Goal: Task Accomplishment & Management: Use online tool/utility

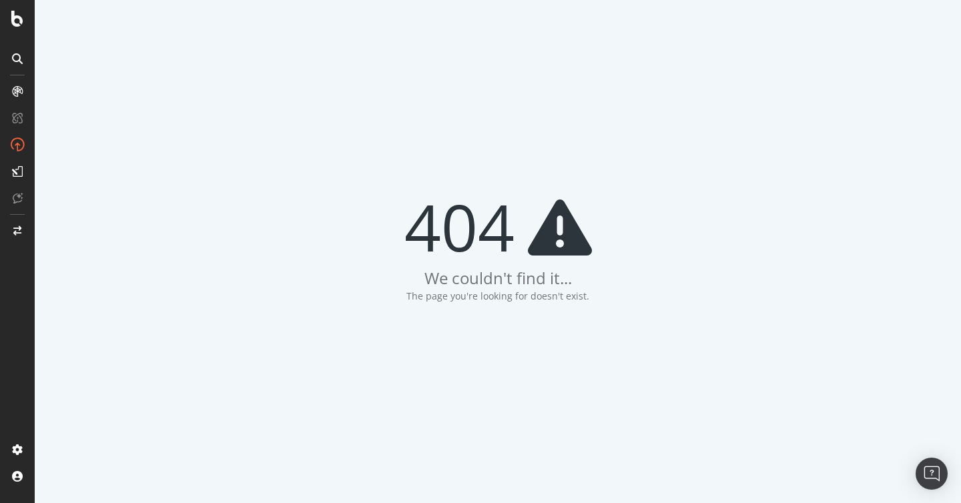
click at [15, 9] on div at bounding box center [17, 251] width 35 height 503
click at [6, 19] on div at bounding box center [17, 19] width 32 height 16
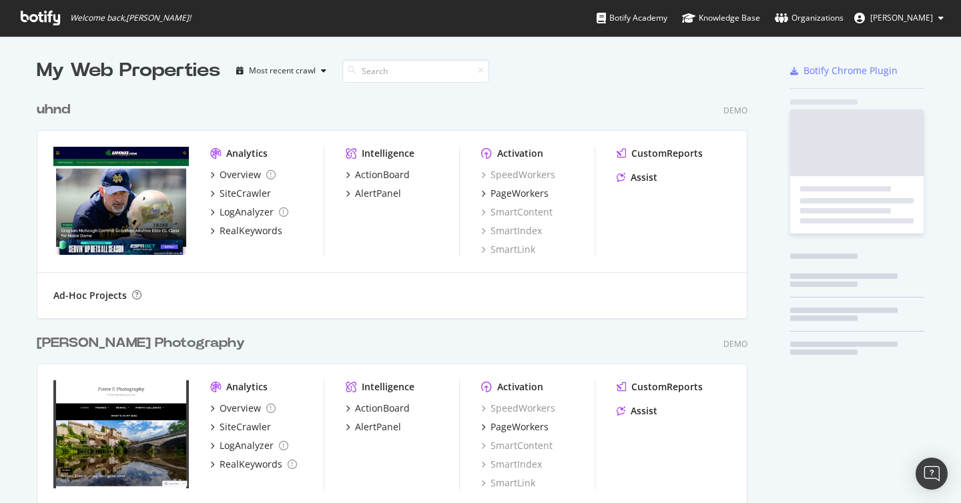
scroll to position [467, 721]
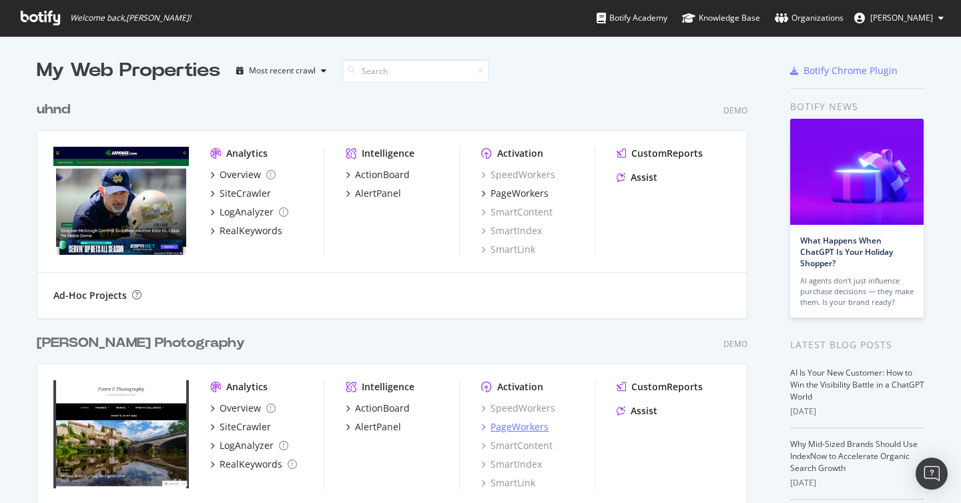
click at [538, 428] on div "PageWorkers" at bounding box center [519, 426] width 58 height 13
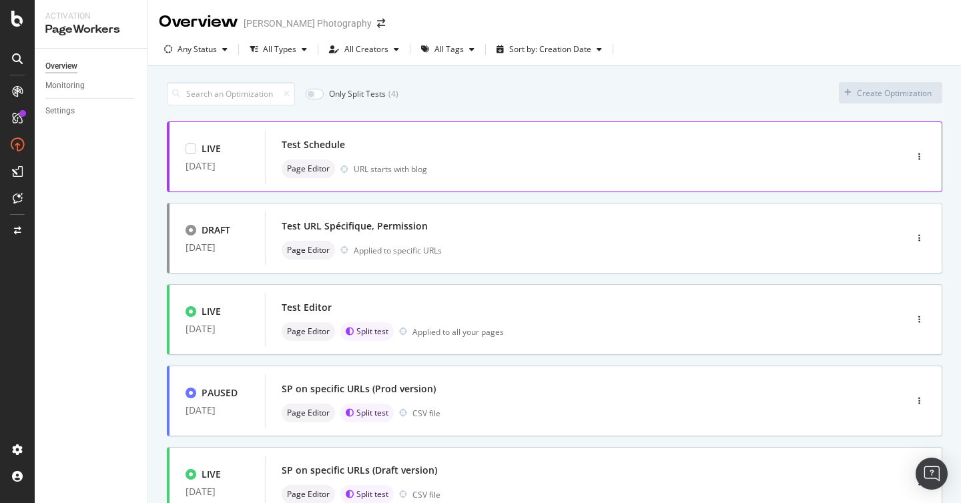
click at [361, 149] on div "Test Schedule" at bounding box center [564, 144] width 567 height 19
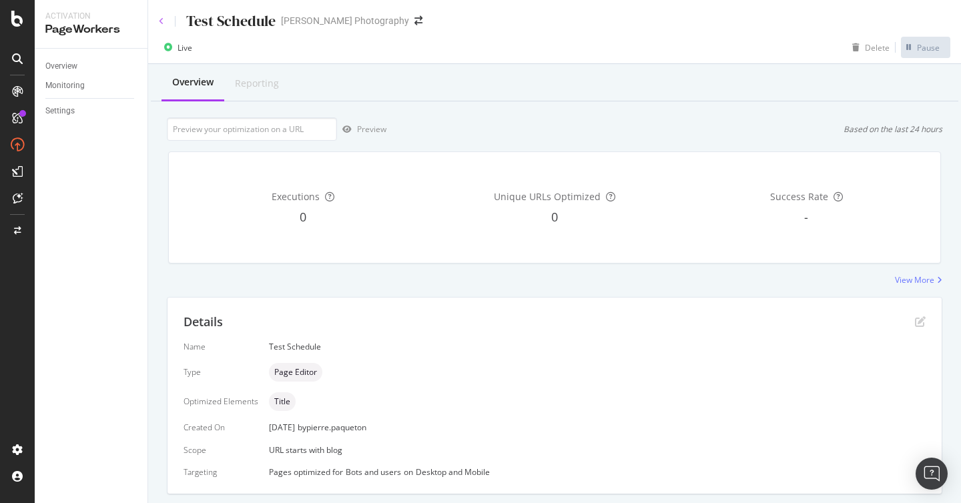
click at [163, 24] on icon at bounding box center [161, 21] width 5 height 8
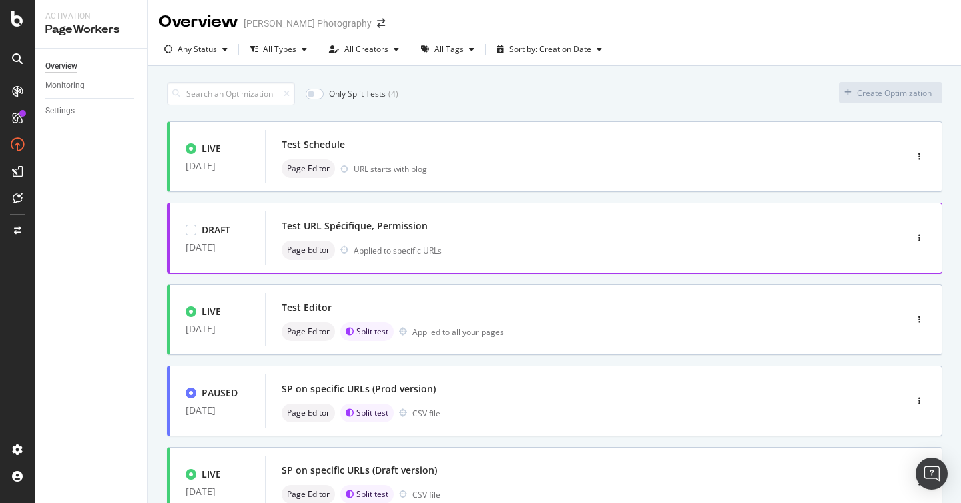
click at [391, 230] on div "Test URL Spécifique, Permission" at bounding box center [354, 225] width 146 height 13
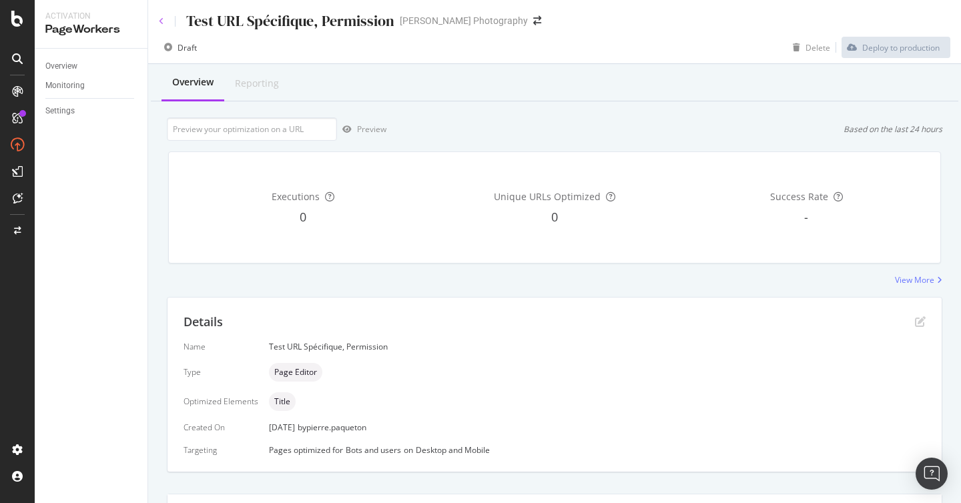
click at [159, 18] on icon at bounding box center [161, 21] width 5 height 8
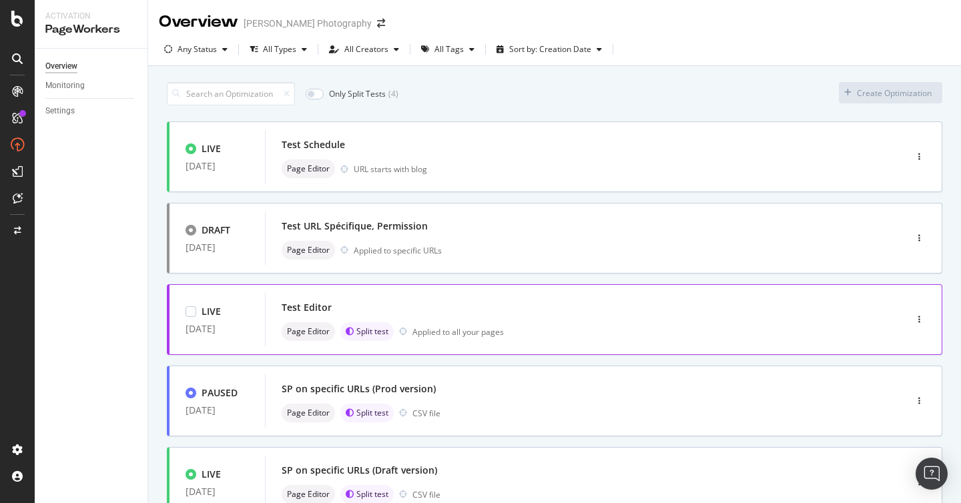
click at [450, 334] on div "Applied to all your pages" at bounding box center [457, 331] width 91 height 11
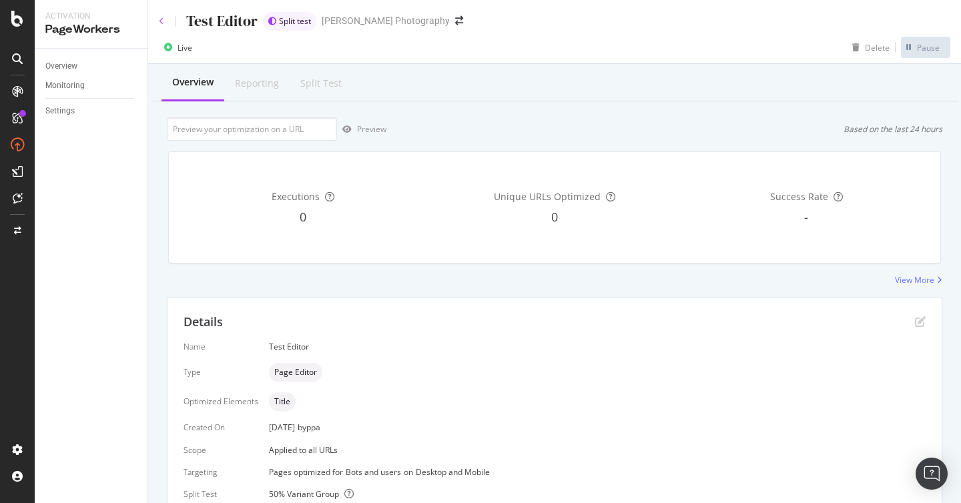
click at [163, 25] on icon at bounding box center [161, 21] width 5 height 8
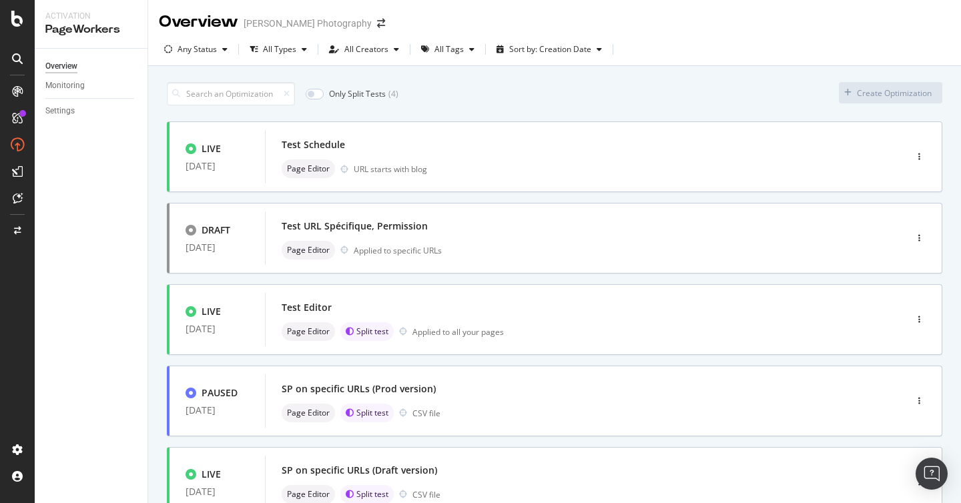
scroll to position [182, 0]
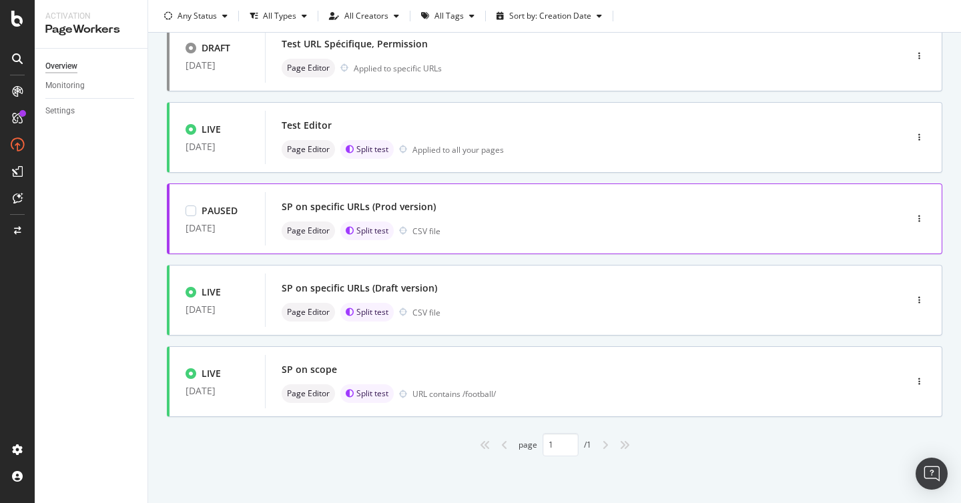
click at [490, 236] on div "Page Editor Split test CSV file" at bounding box center [564, 230] width 567 height 19
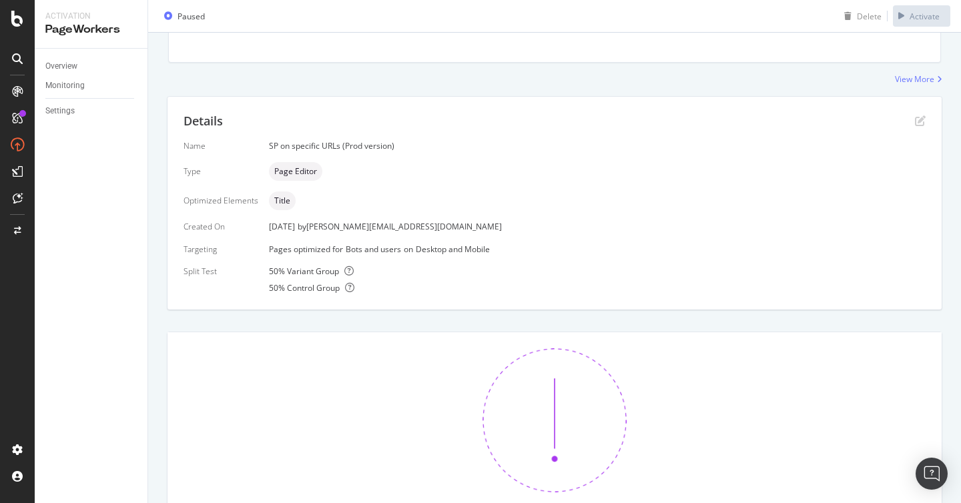
scroll to position [295, 0]
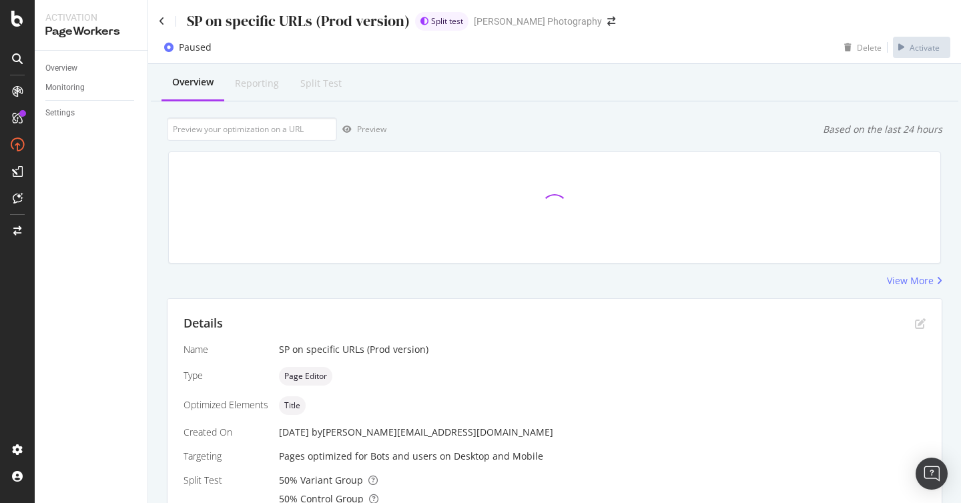
scroll to position [307, 0]
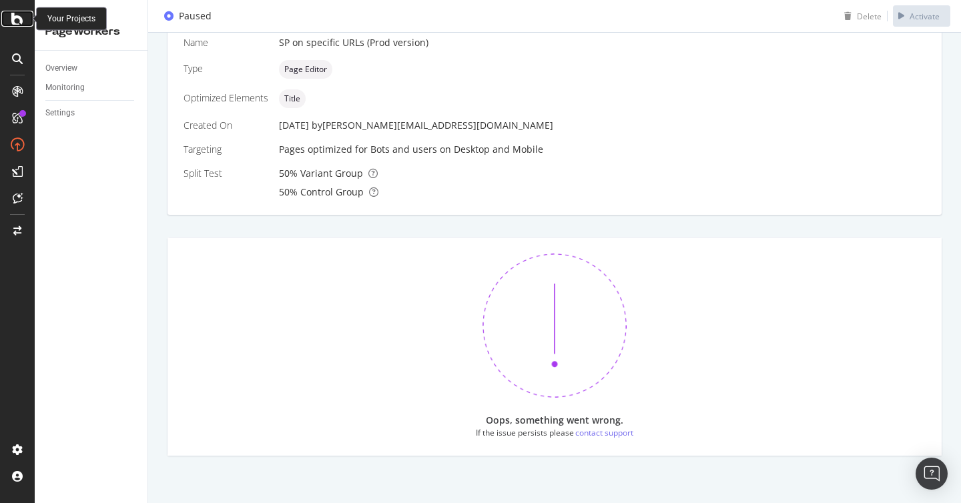
click at [13, 21] on icon at bounding box center [17, 19] width 12 height 16
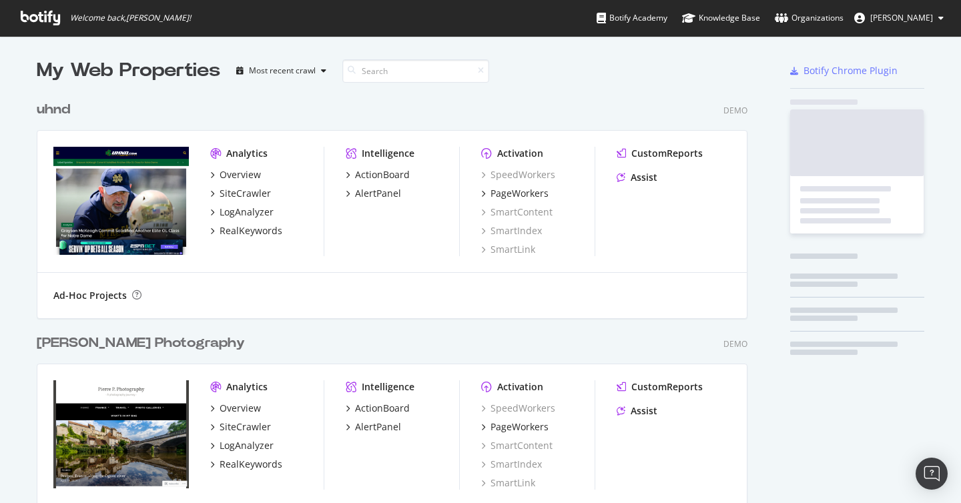
scroll to position [503, 961]
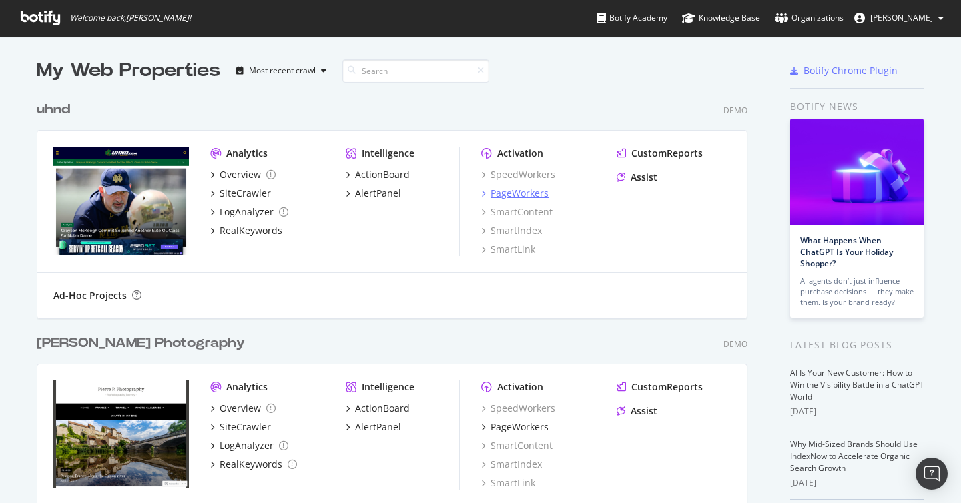
click at [529, 193] on div "PageWorkers" at bounding box center [519, 193] width 58 height 13
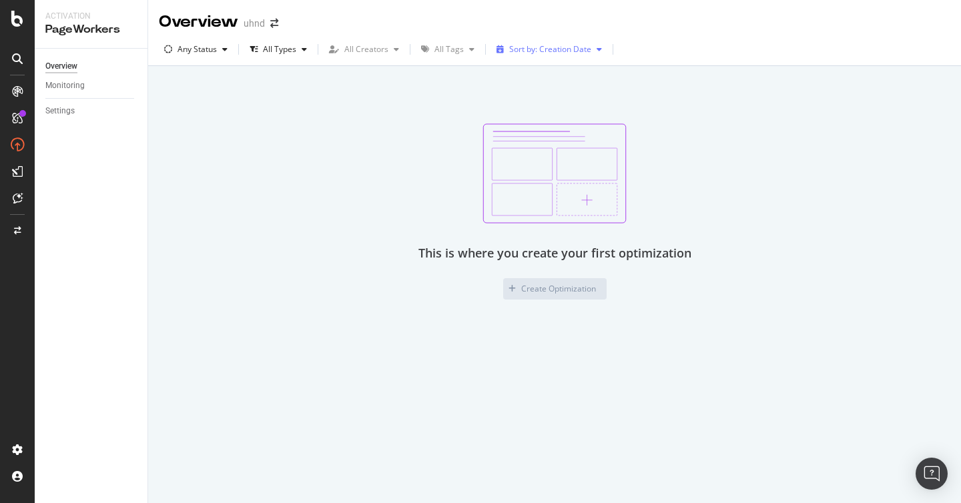
click at [559, 49] on div "Sort by: Creation Date" at bounding box center [550, 49] width 82 height 8
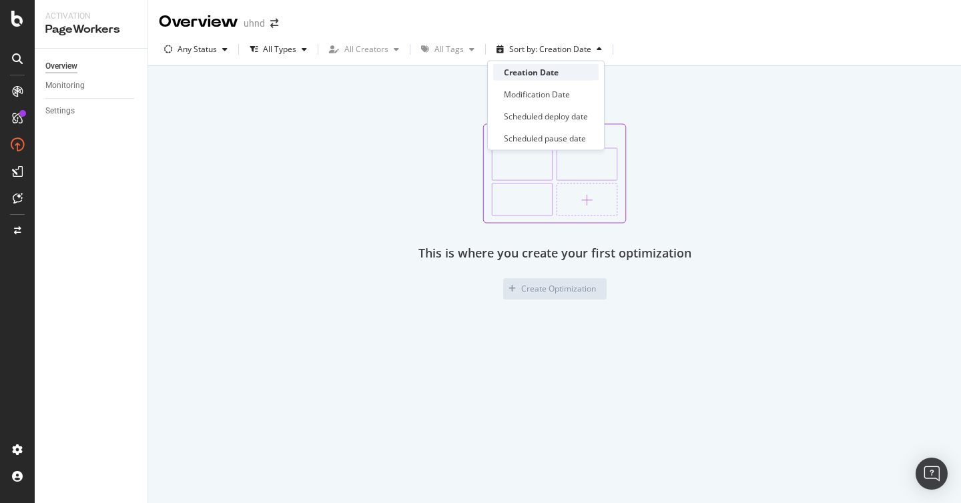
click at [536, 79] on div "Creation Date" at bounding box center [545, 72] width 105 height 17
click at [540, 93] on div "Modification Date" at bounding box center [537, 94] width 66 height 11
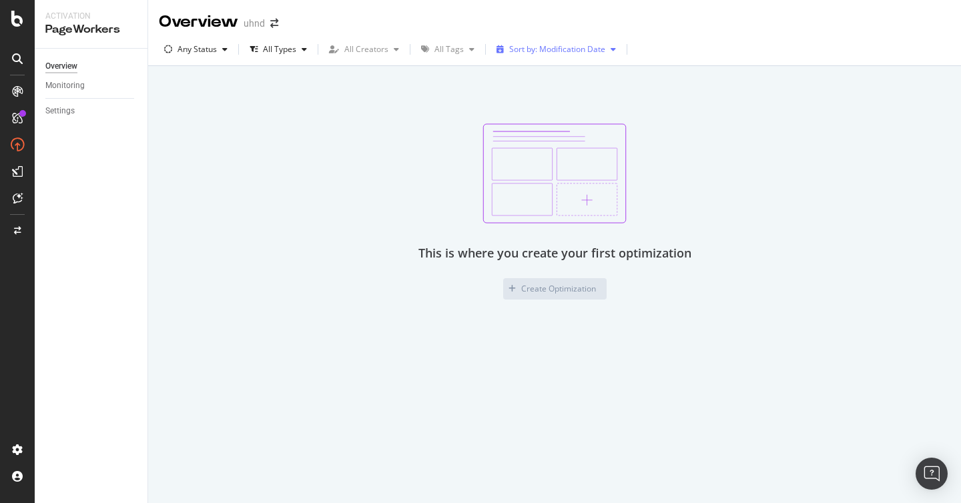
click at [557, 57] on div "Sort by: Modification Date" at bounding box center [556, 49] width 130 height 20
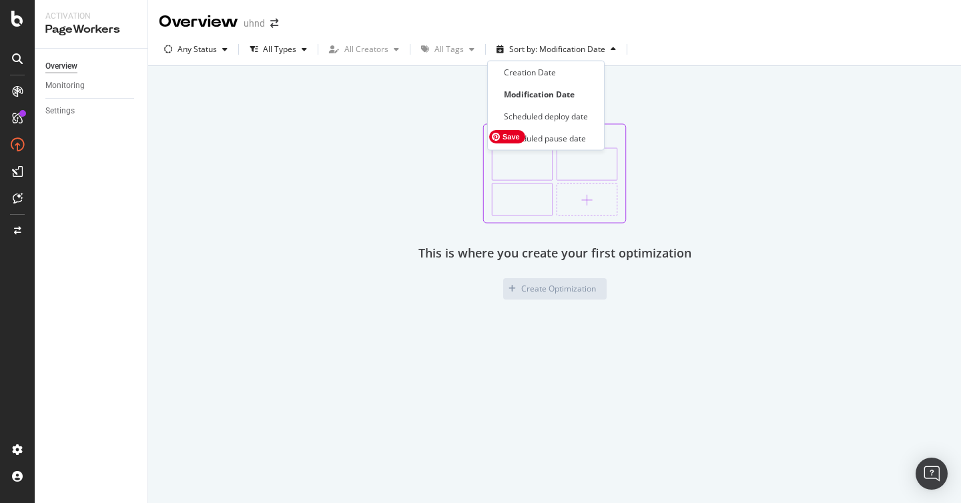
click at [562, 155] on img at bounding box center [554, 173] width 144 height 100
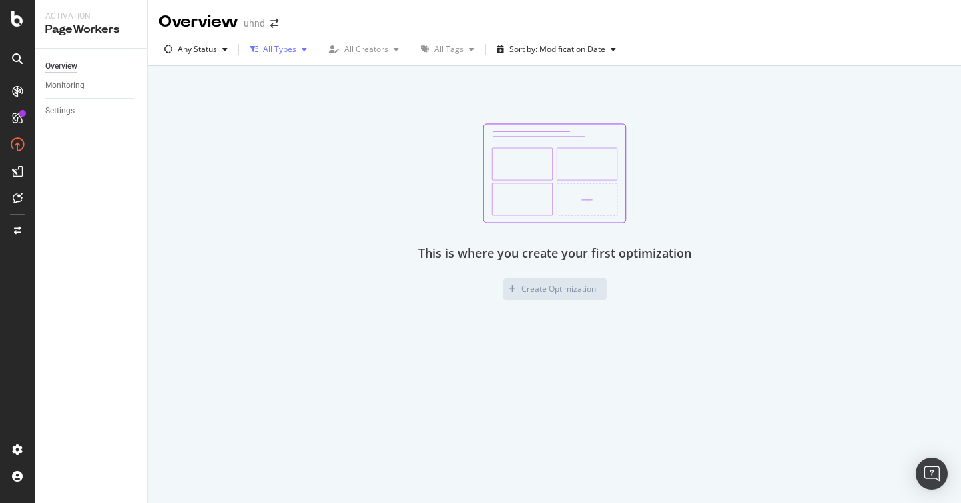
click at [264, 49] on div "All Types" at bounding box center [279, 49] width 33 height 8
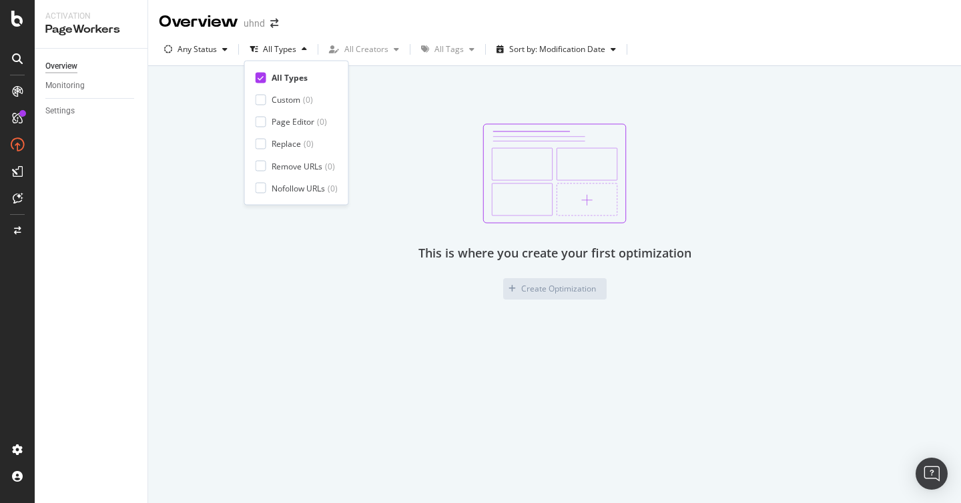
click at [289, 109] on div "All Types Custom ( 0 ) Page Editor ( 0 ) Replace ( 0 ) Remove URLs ( 0 ) Nofoll…" at bounding box center [296, 133] width 82 height 122
click at [295, 96] on div "Custom" at bounding box center [285, 99] width 29 height 11
click at [473, 139] on div "This is where you create your first optimization Create Optimization" at bounding box center [554, 211] width 775 height 176
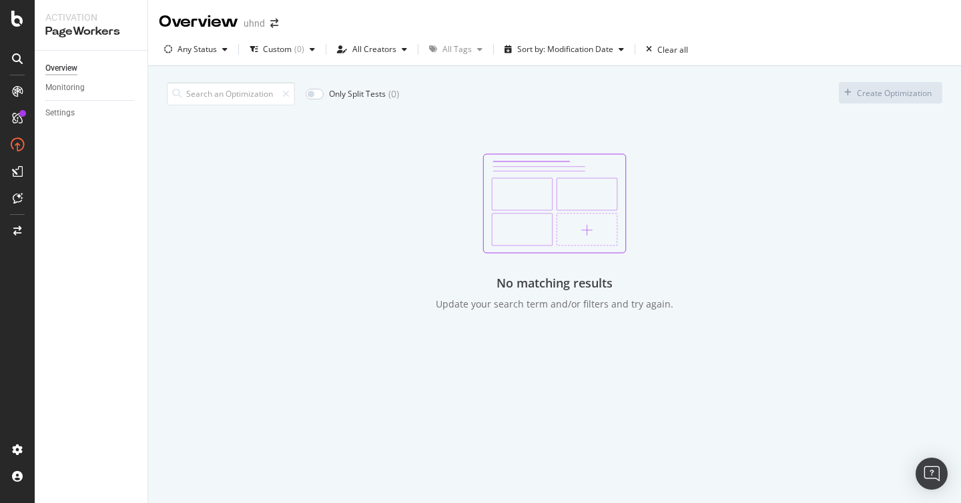
click at [364, 159] on div "No matching results Update your search term and/or filters and try again." at bounding box center [554, 231] width 775 height 157
click at [657, 44] on div "Clear all" at bounding box center [672, 49] width 31 height 11
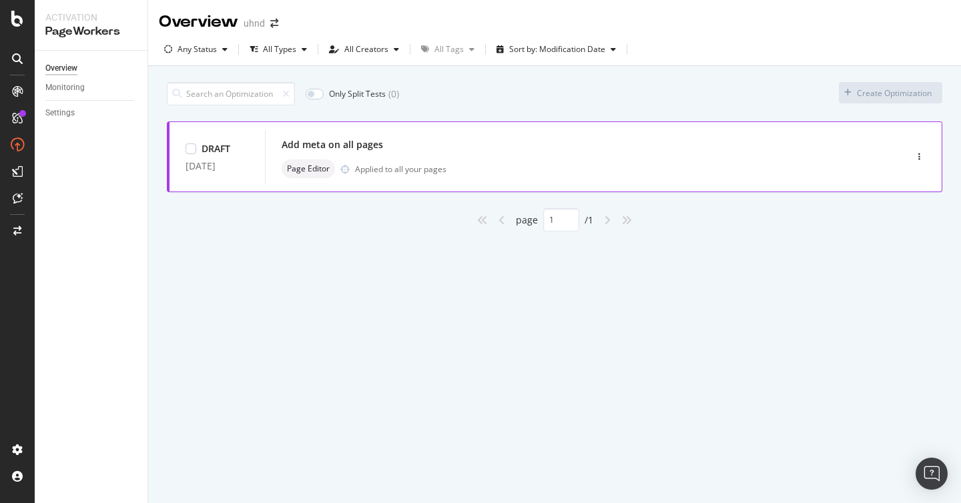
click at [454, 142] on div "Add meta on all pages" at bounding box center [564, 144] width 567 height 19
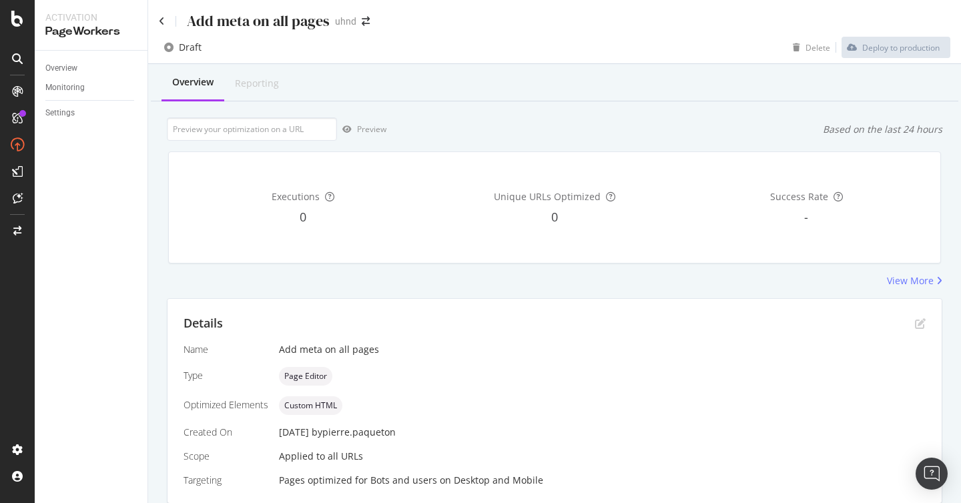
scroll to position [47, 0]
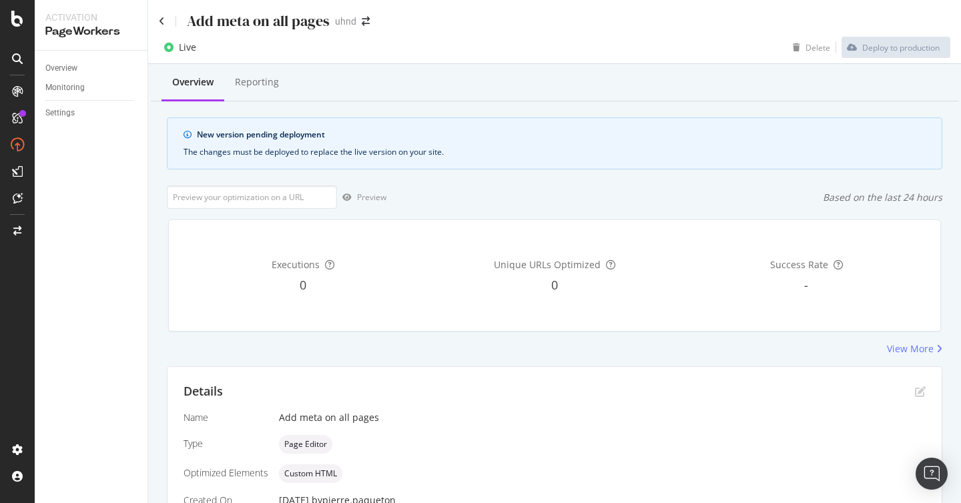
click at [813, 137] on div "New version pending deployment" at bounding box center [561, 135] width 728 height 12
click at [161, 22] on icon at bounding box center [162, 21] width 6 height 9
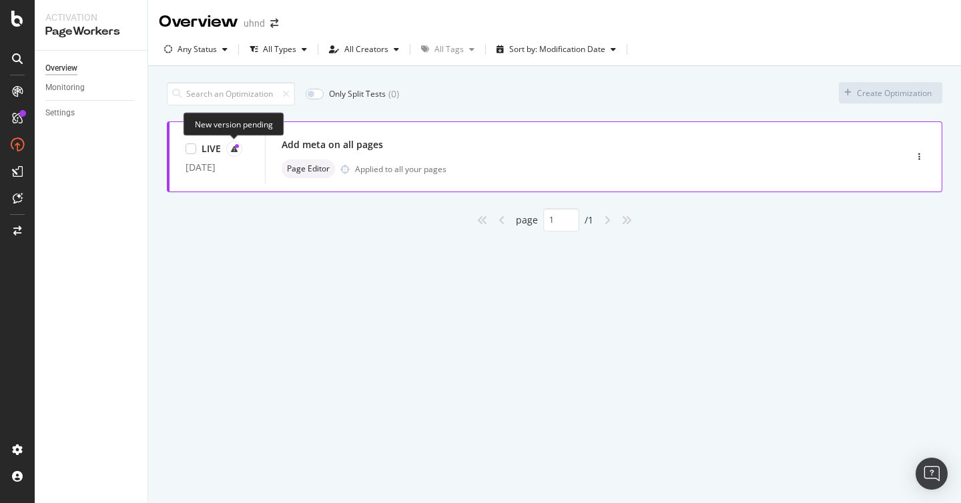
click at [231, 150] on icon at bounding box center [234, 148] width 7 height 7
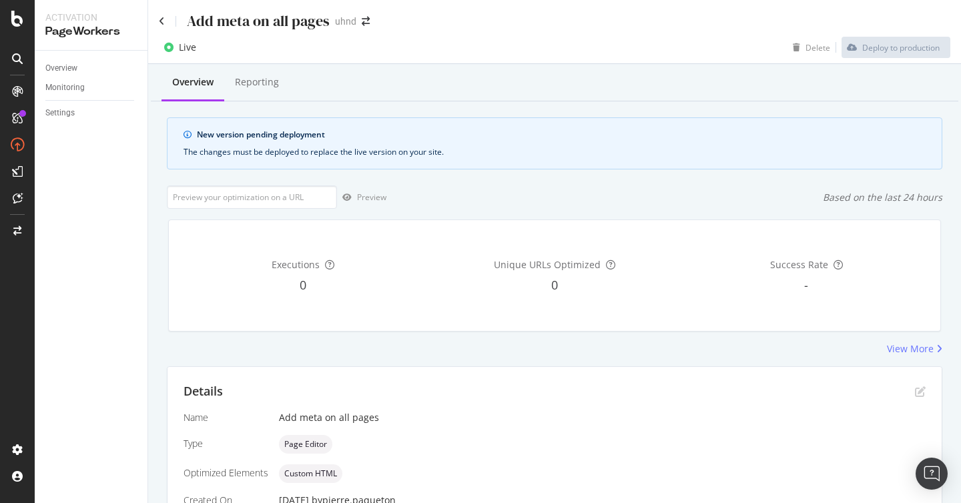
click at [303, 149] on div "The changes must be deployed to replace the live version on your site." at bounding box center [554, 152] width 742 height 12
click at [161, 19] on icon at bounding box center [162, 21] width 6 height 9
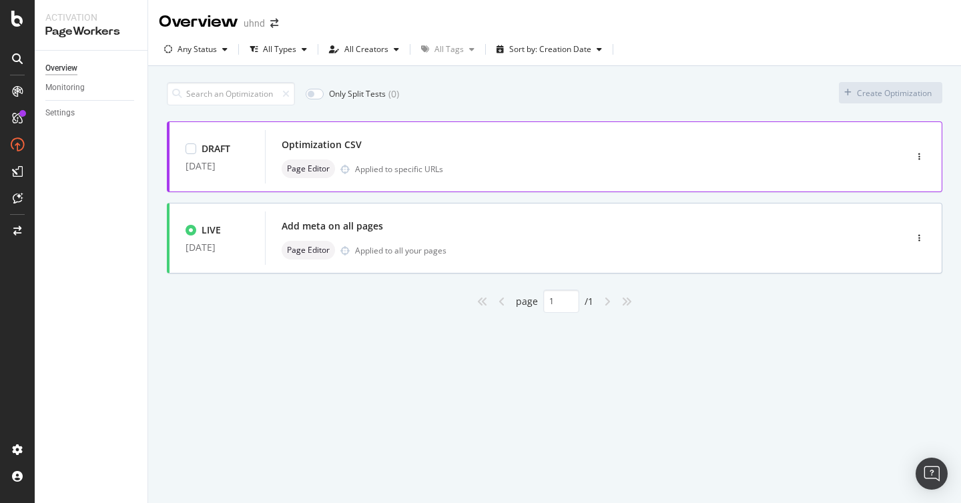
click at [459, 153] on div "Optimization CSV" at bounding box center [564, 144] width 567 height 19
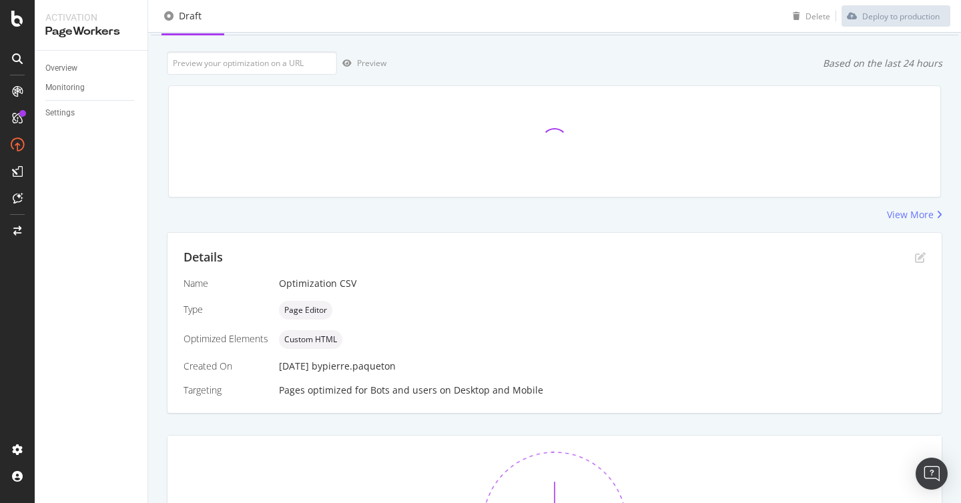
scroll to position [28, 0]
